Goal: Transaction & Acquisition: Book appointment/travel/reservation

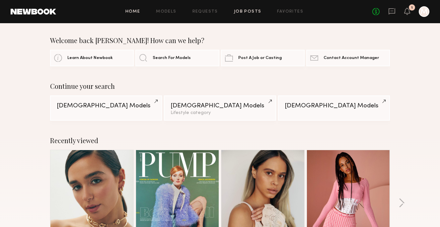
click at [246, 10] on link "Job Posts" at bounding box center [248, 12] width 28 height 4
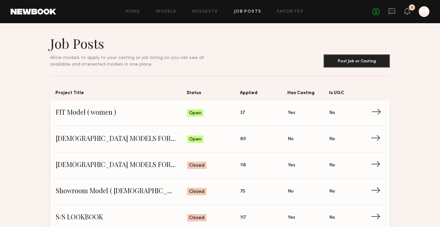
click at [242, 112] on span "37" at bounding box center [242, 112] width 5 height 7
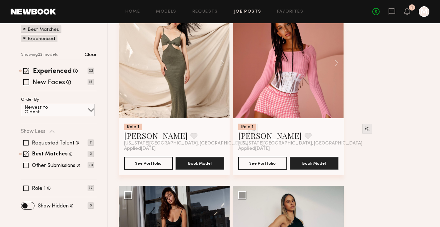
scroll to position [71, 0]
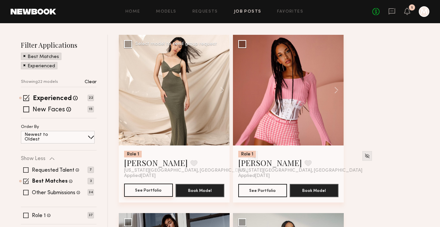
click at [146, 189] on button "See Portfolio" at bounding box center [148, 190] width 49 height 13
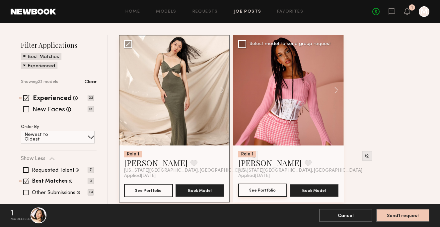
click at [265, 192] on button "See Portfolio" at bounding box center [262, 190] width 49 height 13
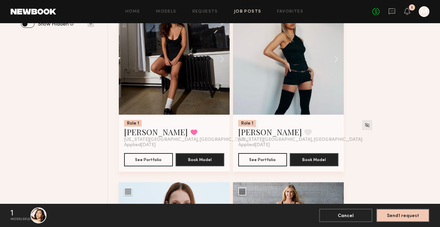
scroll to position [289, 0]
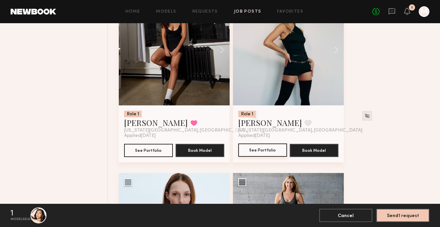
click at [266, 149] on button "See Portfolio" at bounding box center [262, 150] width 49 height 13
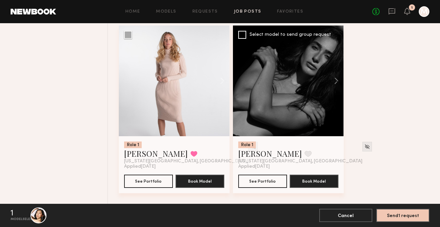
scroll to position [1865, 0]
click at [275, 181] on button "See Portfolio" at bounding box center [262, 181] width 49 height 13
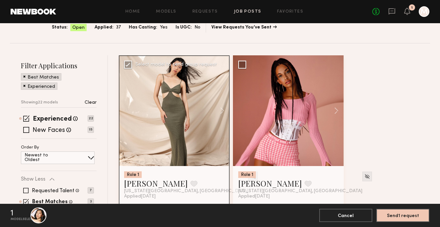
scroll to position [65, 0]
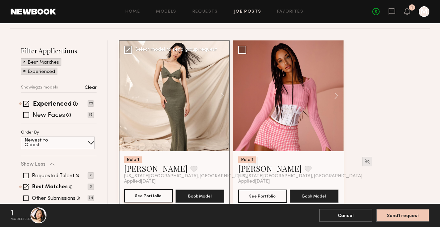
click at [155, 195] on button "See Portfolio" at bounding box center [148, 195] width 49 height 13
click at [394, 216] on button "Send 1 request" at bounding box center [402, 215] width 53 height 13
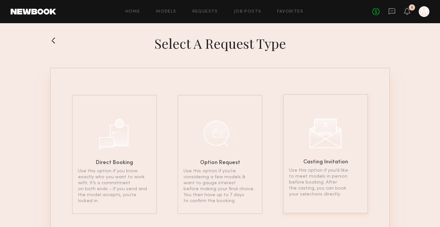
click at [325, 151] on div "Casting Invitation Use this option if you’d like to meet models in person befor…" at bounding box center [325, 153] width 85 height 119
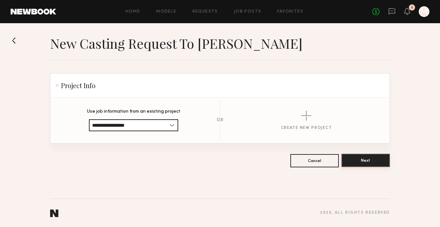
click at [368, 160] on button "Next" at bounding box center [365, 160] width 48 height 13
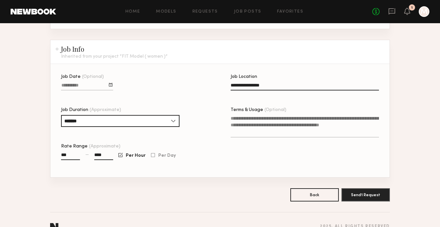
scroll to position [346, 0]
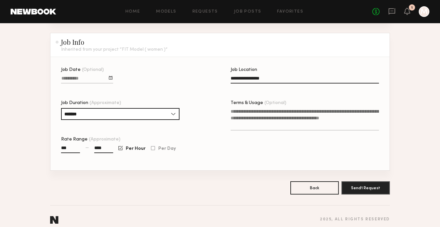
drag, startPoint x: 71, startPoint y: 149, endPoint x: 65, endPoint y: 146, distance: 6.8
click at [65, 146] on input "***" at bounding box center [70, 150] width 19 height 8
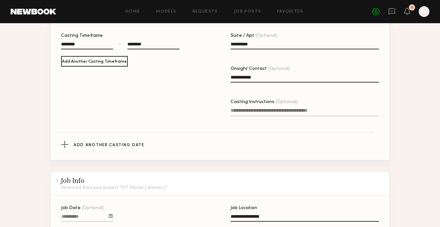
scroll to position [209, 0]
type input "****"
click at [309, 109] on textarea "Casting Instructions (Optional)" at bounding box center [305, 110] width 148 height 9
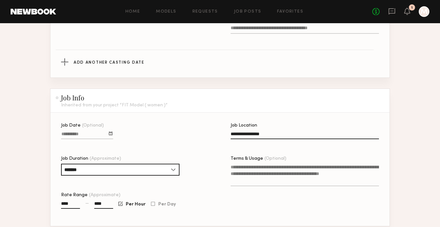
scroll to position [291, 0]
click at [233, 168] on textarea "Terms & Usage (Optional)" at bounding box center [305, 175] width 148 height 23
drag, startPoint x: 233, startPoint y: 168, endPoint x: 280, endPoint y: 182, distance: 49.3
click at [280, 182] on textarea "Terms & Usage (Optional)" at bounding box center [305, 175] width 148 height 23
drag, startPoint x: 274, startPoint y: 184, endPoint x: 233, endPoint y: 167, distance: 44.2
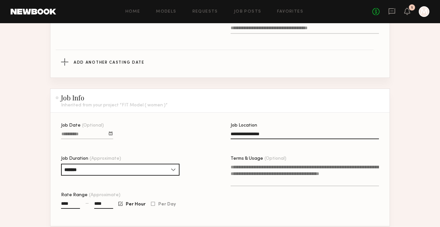
click at [233, 167] on textarea "Terms & Usage (Optional)" at bounding box center [305, 175] width 148 height 23
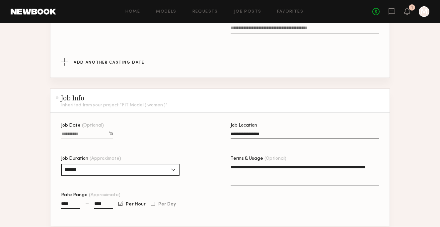
click at [259, 175] on textarea "**********" at bounding box center [305, 175] width 148 height 23
click at [284, 175] on textarea "**********" at bounding box center [305, 175] width 148 height 23
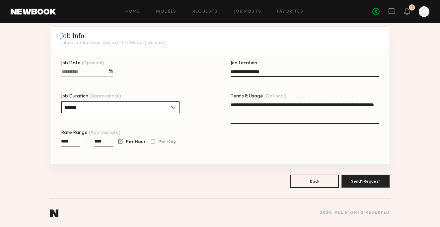
scroll to position [353, 0]
type textarea "**********"
click at [360, 182] on button "Send 1 Request" at bounding box center [365, 181] width 48 height 13
click at [291, 114] on textarea "**********" at bounding box center [305, 113] width 148 height 23
click at [360, 183] on button "Send 1 Request" at bounding box center [365, 181] width 48 height 13
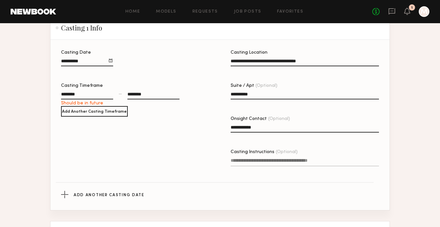
scroll to position [158, 0]
click at [71, 92] on div "********" at bounding box center [87, 95] width 52 height 9
click at [72, 105] on button "button" at bounding box center [70, 106] width 5 height 5
type input "********"
type input "**"
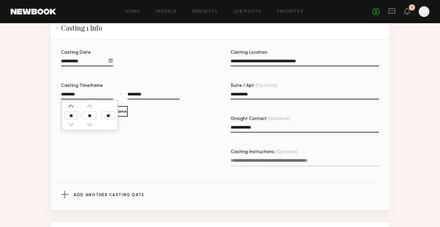
type input "**"
click at [152, 95] on div "********" at bounding box center [153, 95] width 52 height 9
click at [133, 124] on button "button" at bounding box center [132, 124] width 5 height 5
type input "********"
type input "**"
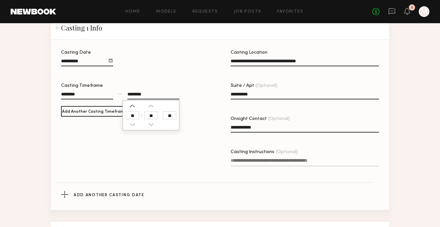
click at [132, 106] on button "button" at bounding box center [132, 106] width 5 height 5
type input "********"
type input "**"
click at [132, 106] on button "button" at bounding box center [132, 106] width 5 height 5
type input "********"
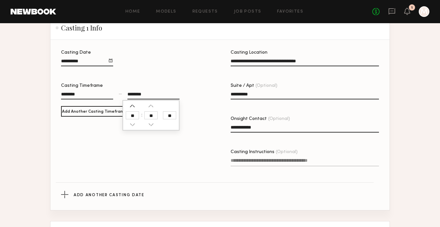
type input "**"
click at [147, 143] on div "**********" at bounding box center [135, 117] width 148 height 135
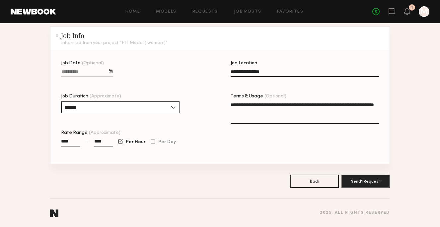
scroll to position [353, 0]
click at [368, 181] on button "Send 1 Request" at bounding box center [365, 181] width 48 height 13
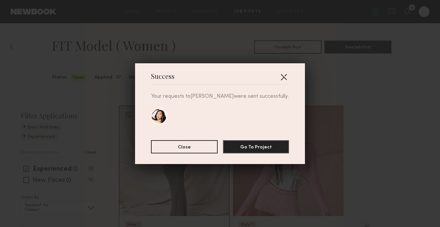
click at [286, 77] on button "button" at bounding box center [283, 77] width 11 height 11
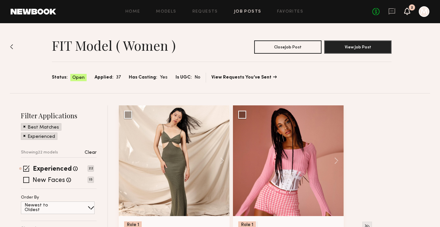
click at [407, 11] on icon at bounding box center [406, 11] width 5 height 5
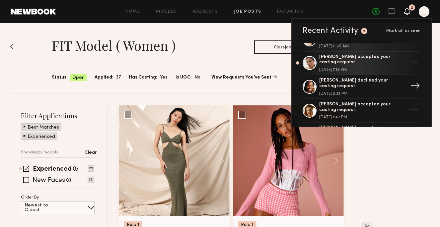
scroll to position [12, 0]
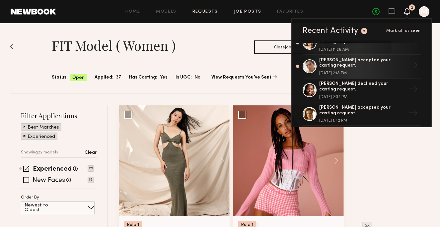
click at [202, 10] on link "Requests" at bounding box center [205, 12] width 26 height 4
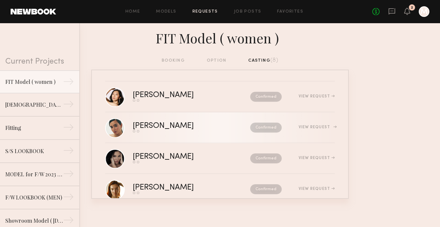
click at [161, 125] on div "[PERSON_NAME]" at bounding box center [177, 126] width 89 height 8
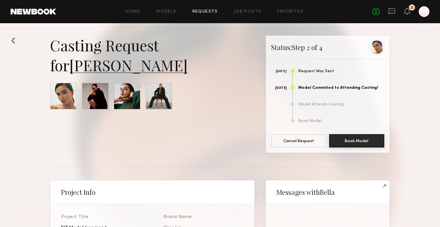
click at [12, 40] on button at bounding box center [16, 40] width 11 height 11
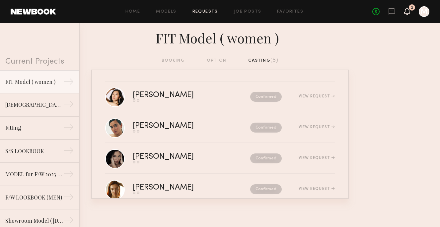
click at [407, 11] on icon at bounding box center [406, 11] width 5 height 5
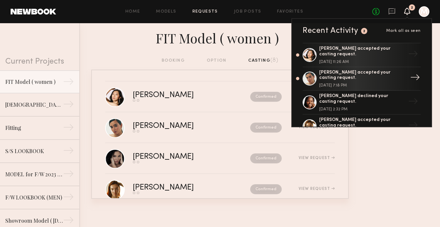
click at [309, 77] on div at bounding box center [310, 79] width 14 height 14
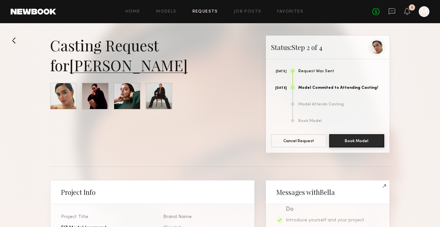
click at [92, 68] on link "[PERSON_NAME]" at bounding box center [128, 65] width 118 height 20
click at [12, 39] on button at bounding box center [16, 40] width 11 height 11
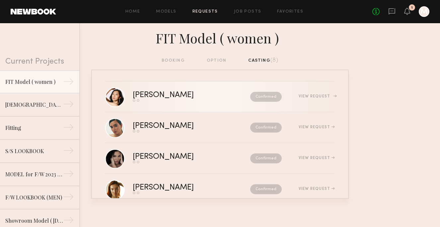
click at [161, 95] on div "[PERSON_NAME]" at bounding box center [177, 96] width 89 height 8
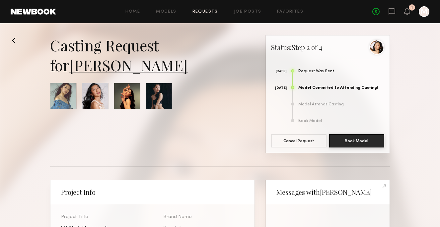
click at [109, 67] on link "[PERSON_NAME]" at bounding box center [128, 65] width 118 height 20
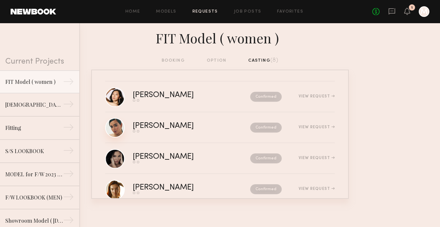
click at [118, 127] on link at bounding box center [115, 128] width 20 height 20
click at [408, 13] on icon at bounding box center [406, 11] width 5 height 5
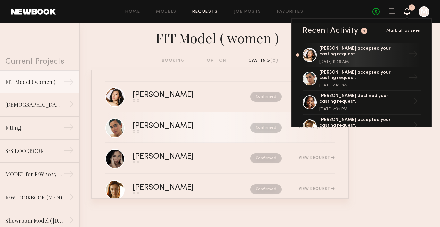
click at [154, 125] on div "[PERSON_NAME]" at bounding box center [177, 126] width 89 height 8
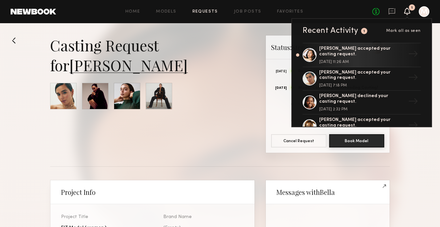
click at [104, 68] on link "[PERSON_NAME]" at bounding box center [128, 65] width 118 height 20
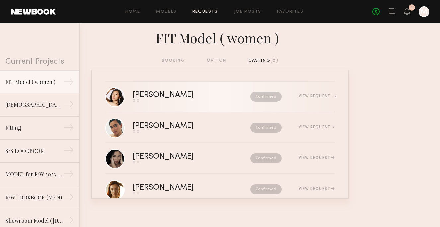
click at [151, 93] on div "[PERSON_NAME]" at bounding box center [177, 96] width 89 height 8
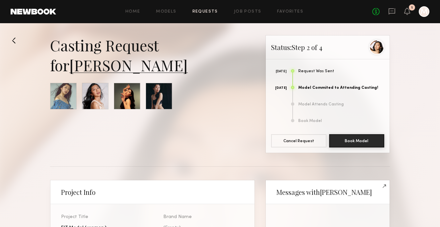
click at [133, 69] on link "Meghan N." at bounding box center [128, 65] width 118 height 20
click at [14, 41] on button at bounding box center [16, 40] width 11 height 11
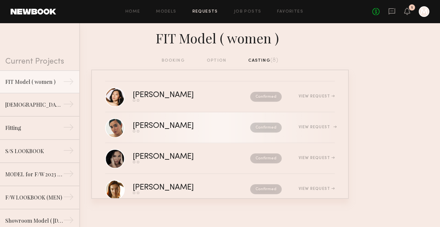
click at [179, 126] on div "[PERSON_NAME]" at bounding box center [177, 126] width 89 height 8
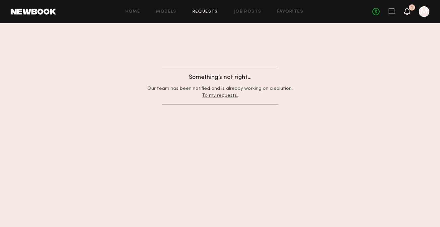
click at [406, 13] on icon at bounding box center [406, 11] width 5 height 5
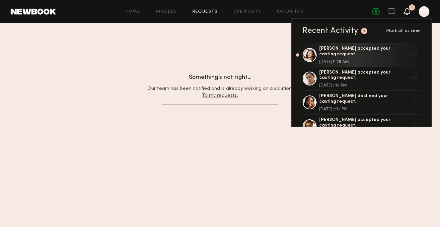
click at [320, 10] on div "Home Models Requests Job Posts Favorites Sign Out" at bounding box center [214, 12] width 316 height 4
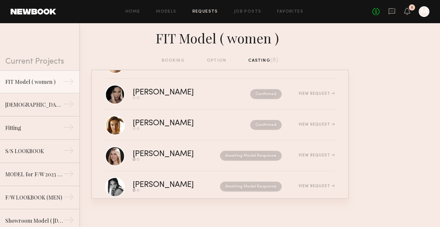
scroll to position [65, 0]
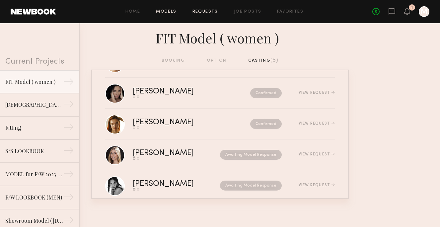
click at [170, 13] on link "Models" at bounding box center [166, 12] width 20 height 4
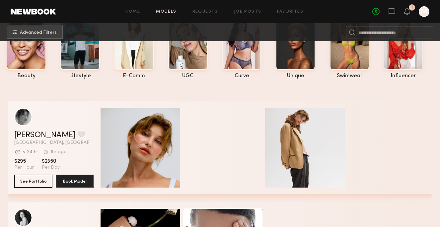
scroll to position [8, 0]
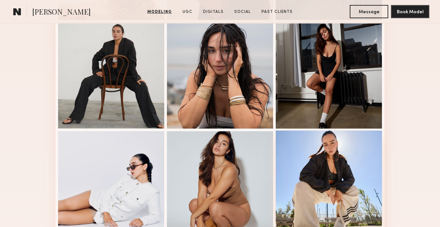
scroll to position [276, 0]
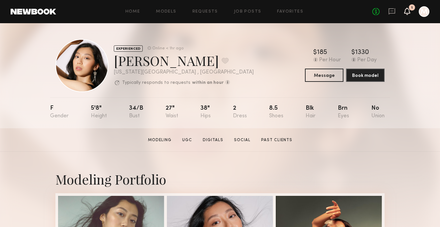
click at [407, 10] on icon at bounding box center [406, 11] width 5 height 5
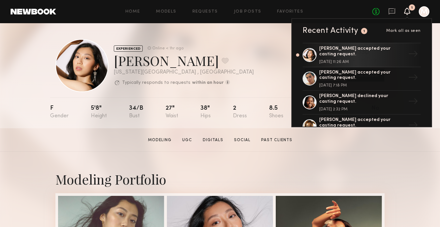
click at [407, 10] on icon at bounding box center [406, 11] width 5 height 5
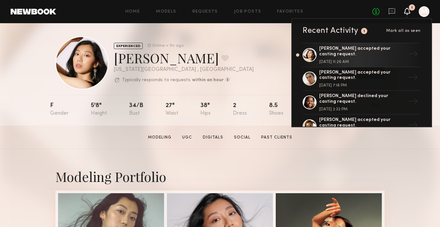
scroll to position [3, 0]
click at [313, 138] on section "[PERSON_NAME] Modeling UGC Digitals Social Past Clients Message Book Model" at bounding box center [220, 138] width 440 height 24
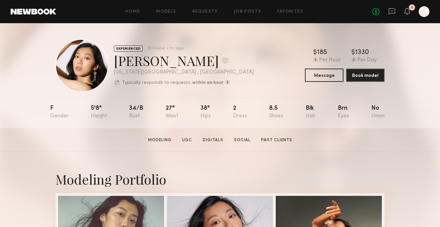
scroll to position [0, 0]
click at [248, 10] on link "Job Posts" at bounding box center [248, 12] width 28 height 4
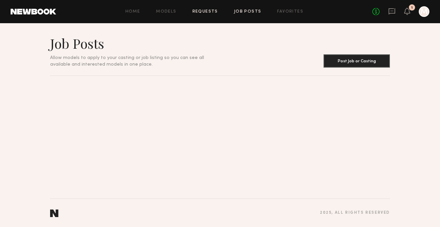
click at [216, 10] on link "Requests" at bounding box center [205, 12] width 26 height 4
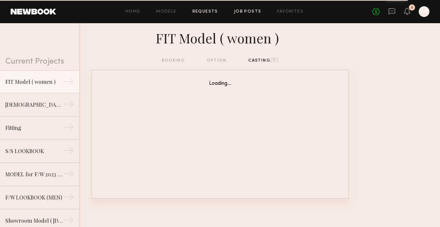
click at [243, 11] on link "Job Posts" at bounding box center [248, 12] width 28 height 4
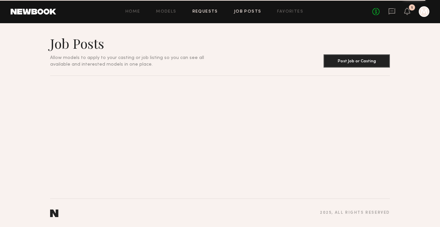
click at [213, 10] on link "Requests" at bounding box center [205, 12] width 26 height 4
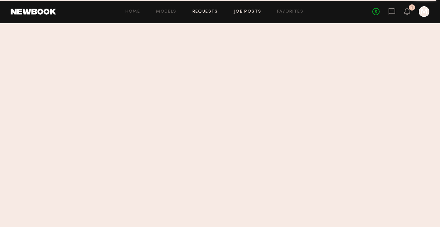
click at [249, 12] on link "Job Posts" at bounding box center [248, 12] width 28 height 4
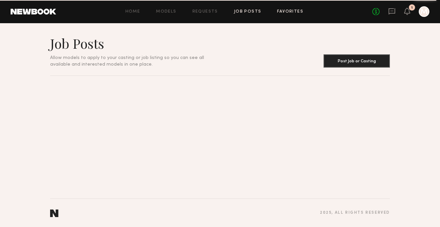
click at [289, 12] on link "Favorites" at bounding box center [290, 12] width 26 height 4
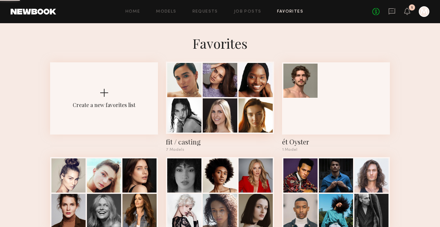
click at [232, 86] on div at bounding box center [220, 80] width 34 height 34
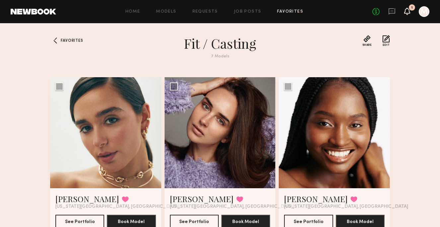
click at [407, 12] on icon at bounding box center [406, 11] width 5 height 5
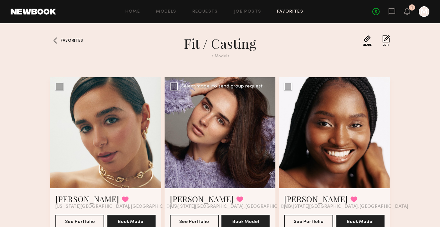
click at [242, 150] on div at bounding box center [220, 132] width 111 height 111
click at [197, 199] on link "[PERSON_NAME]" at bounding box center [202, 199] width 64 height 11
click at [52, 39] on div at bounding box center [55, 40] width 11 height 11
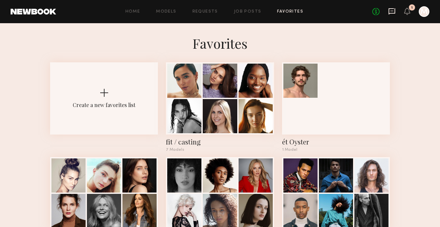
click at [392, 12] on icon at bounding box center [391, 11] width 7 height 7
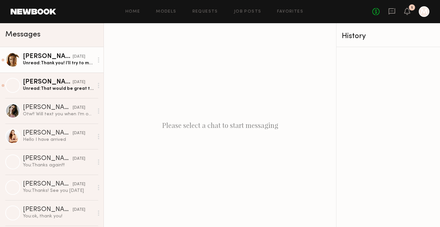
click at [81, 63] on div "Unread: Thank you! I’ll try to move things around and might make a 10am [DATE].…" at bounding box center [58, 63] width 71 height 6
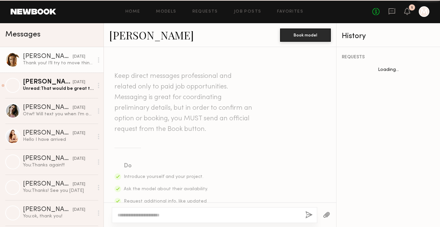
scroll to position [291, 0]
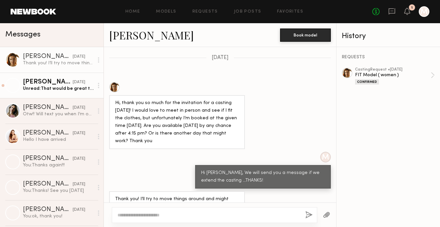
click at [68, 88] on div "Unread: That would be great thank you so much!! Love the style of clothing- so …" at bounding box center [58, 89] width 71 height 6
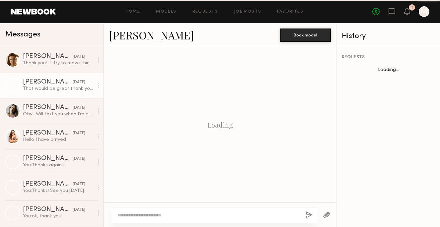
scroll to position [269, 0]
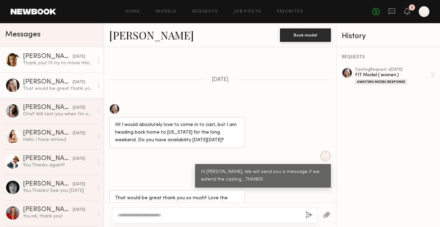
click at [49, 64] on div "Thank you! I’ll try to move things around and might make a 10am [DATE]. Thank y…" at bounding box center [58, 63] width 71 height 6
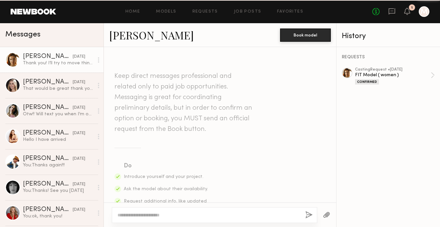
scroll to position [291, 0]
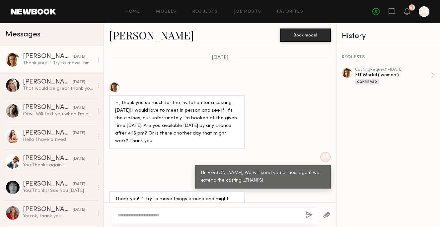
click at [69, 63] on div "Thank you! I’ll try to move things around and might make a 10am [DATE]. Thank y…" at bounding box center [58, 63] width 71 height 6
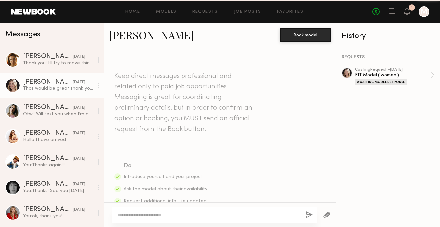
scroll to position [269, 0]
